Goal: Find contact information: Find contact information

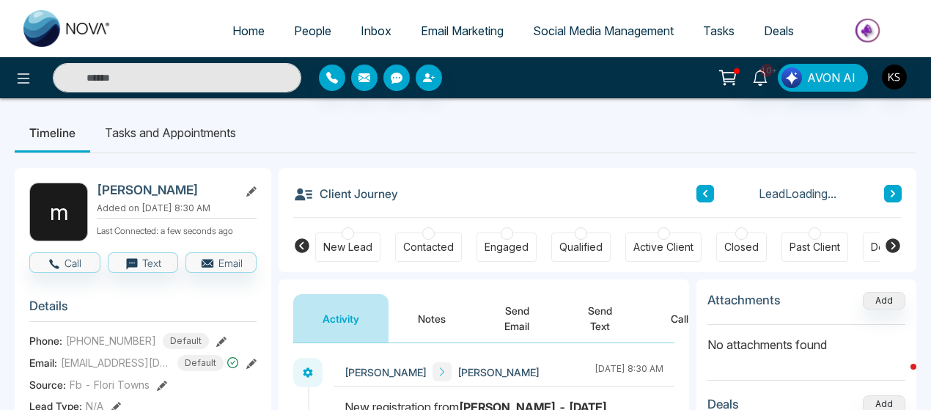
click at [322, 28] on link "People" at bounding box center [312, 31] width 67 height 28
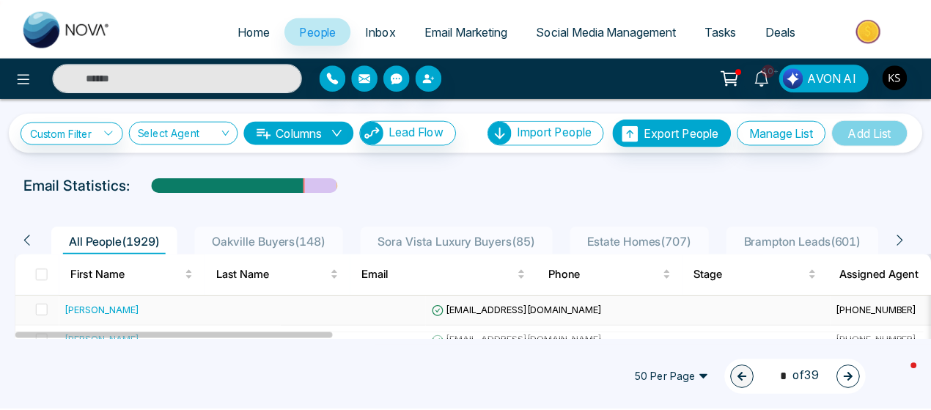
scroll to position [129, 0]
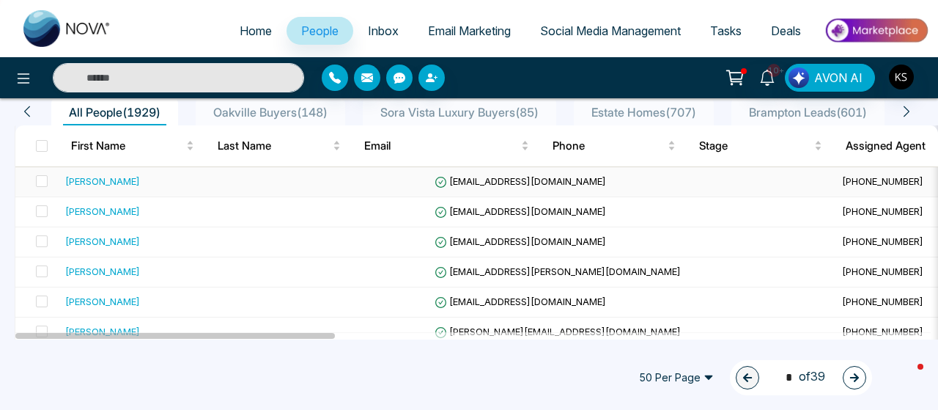
click at [93, 182] on div "Neil Dhanraj" at bounding box center [102, 181] width 75 height 15
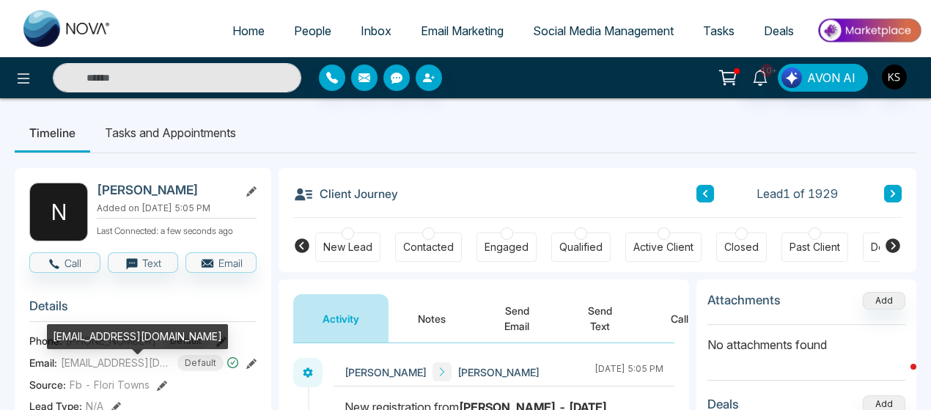
click at [83, 370] on span "neildhanraj14@gmail.com" at bounding box center [116, 362] width 110 height 15
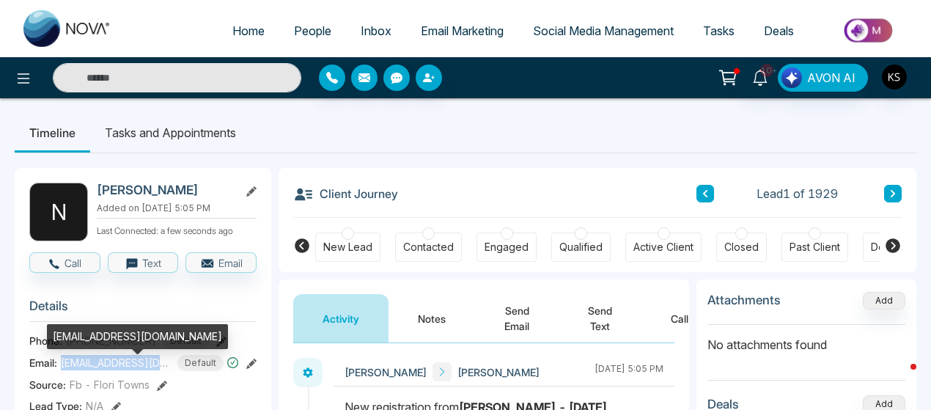
click at [83, 370] on span "neildhanraj14@gmail.com" at bounding box center [116, 362] width 110 height 15
copy span "neildhanraj14@gmail.com"
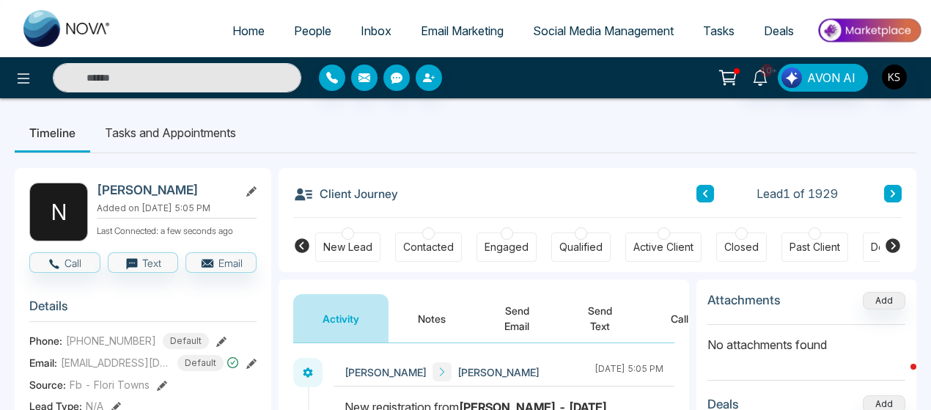
click at [106, 348] on span "+16478697073" at bounding box center [111, 340] width 90 height 15
copy span "16478697073"
